Goal: Transaction & Acquisition: Purchase product/service

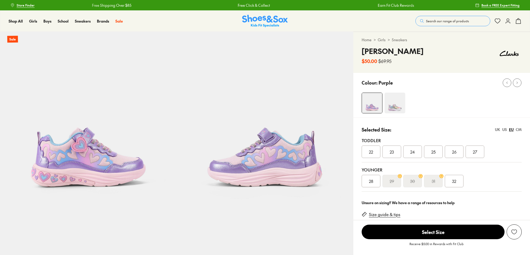
select select "*"
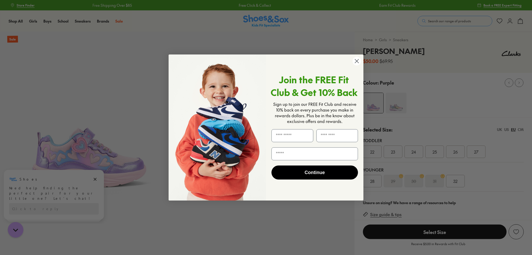
click at [353, 62] on circle "Close dialog" at bounding box center [357, 61] width 9 height 9
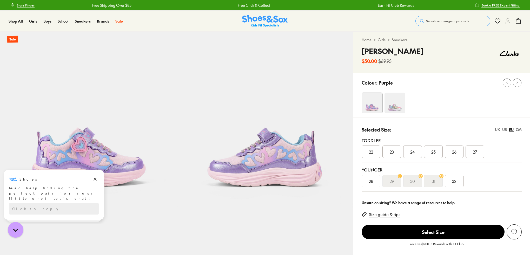
click at [431, 154] on div "25" at bounding box center [433, 152] width 19 height 12
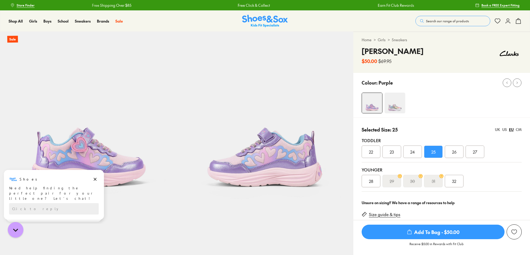
click at [396, 107] on img at bounding box center [395, 103] width 21 height 21
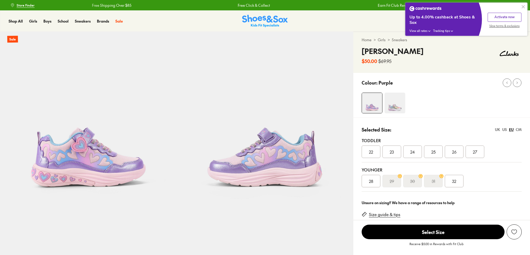
select select "*"
